Goal: Information Seeking & Learning: Learn about a topic

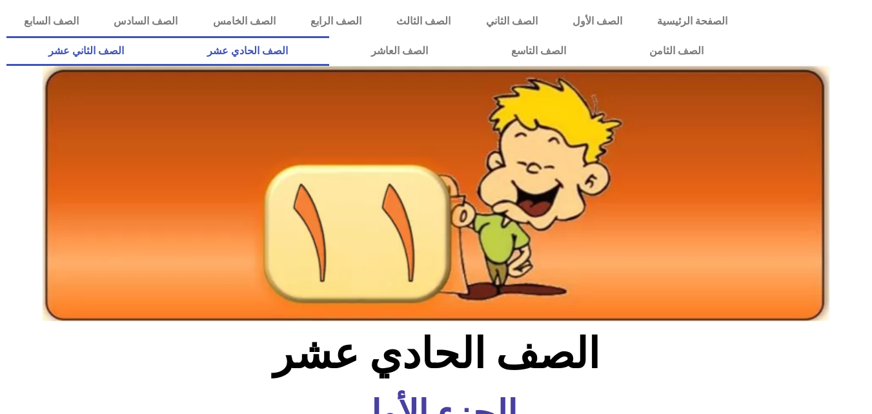
click at [145, 46] on link "الصف الثاني عشر" at bounding box center [85, 51] width 159 height 30
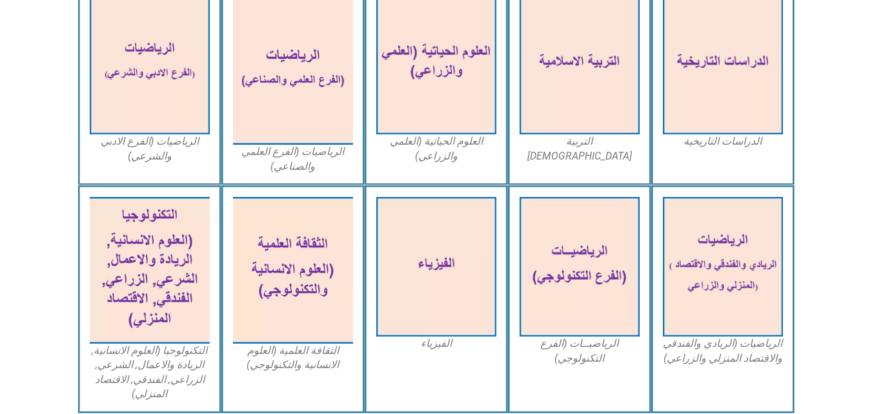
scroll to position [666, 0]
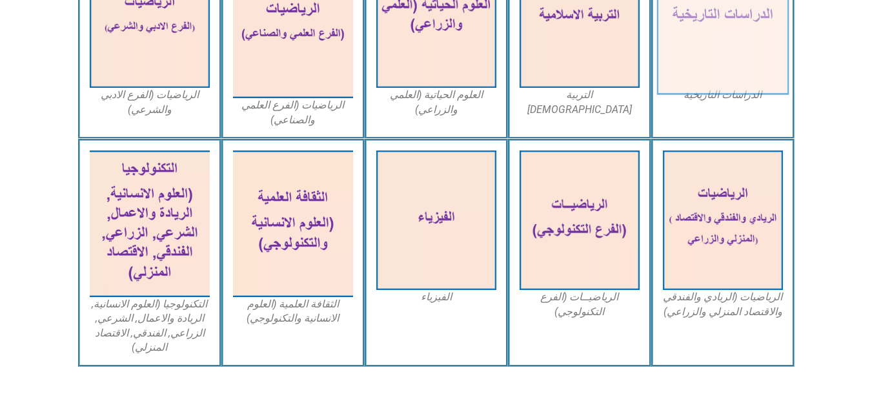
click at [739, 74] on img at bounding box center [722, 18] width 132 height 154
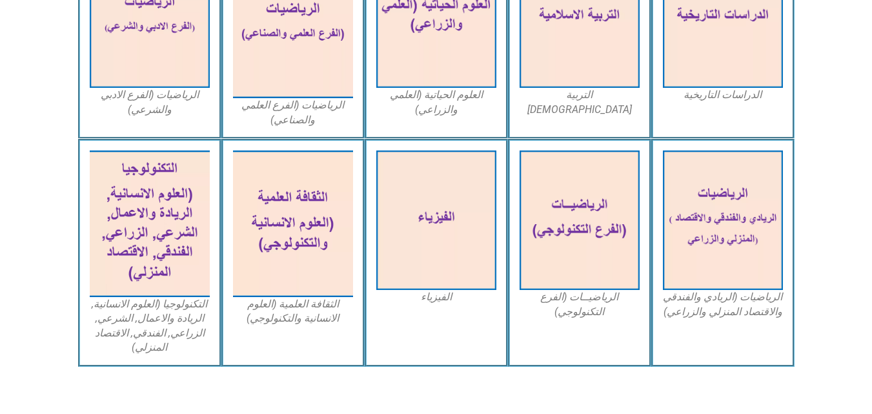
click at [348, 117] on figcaption "الرياضيات (الفرع العلمي والصناعي)" at bounding box center [293, 112] width 120 height 29
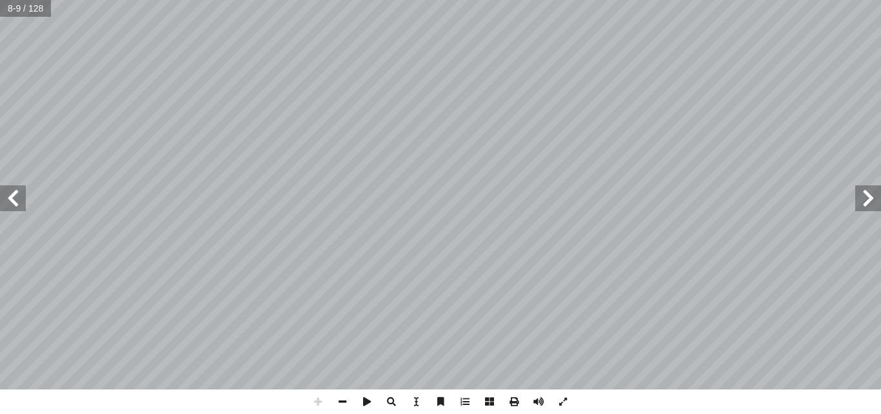
click at [734, 396] on div "٤ ١ نواعها أ ل: الحروب: دوافعها، وا ّ و أ رس ال� ّ الد ن يكونوا قادرين على: أ ر…" at bounding box center [440, 207] width 881 height 414
click at [15, 194] on span at bounding box center [13, 198] width 26 height 26
click at [13, 207] on span at bounding box center [13, 198] width 26 height 26
click at [874, 190] on span at bounding box center [868, 198] width 26 height 26
